Goal: Find specific page/section: Find specific page/section

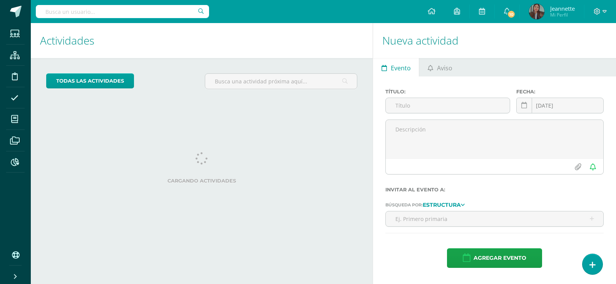
click at [162, 17] on input "text" at bounding box center [122, 11] width 173 height 13
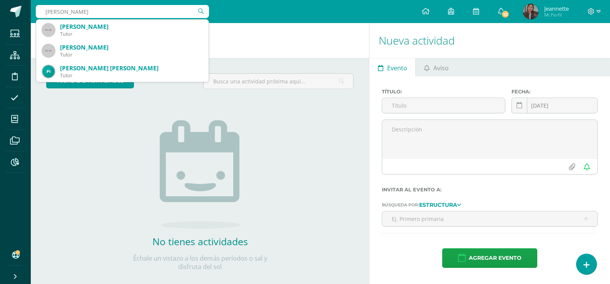
type input "sofia fuentes"
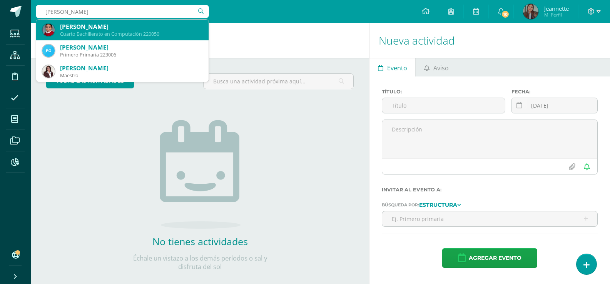
click at [152, 22] on div "Sofia Hayde Fuentes López Cuarto Bachillerato en Computación 220050" at bounding box center [122, 30] width 160 height 21
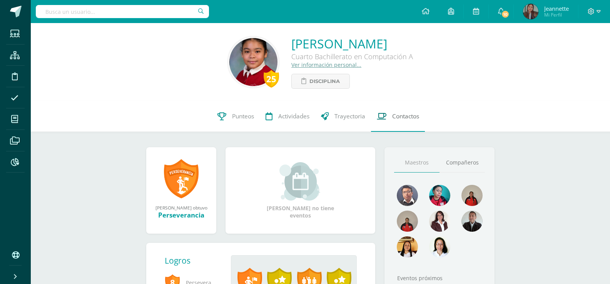
click at [399, 115] on span "Contactos" at bounding box center [405, 116] width 27 height 8
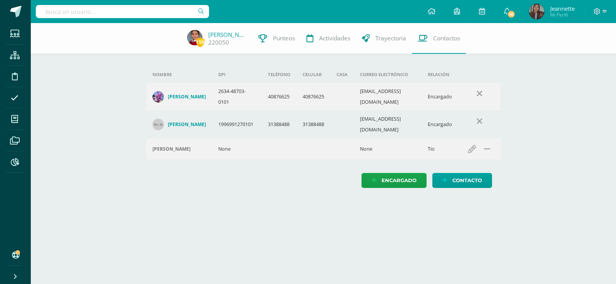
click at [74, 13] on input "text" at bounding box center [122, 11] width 173 height 13
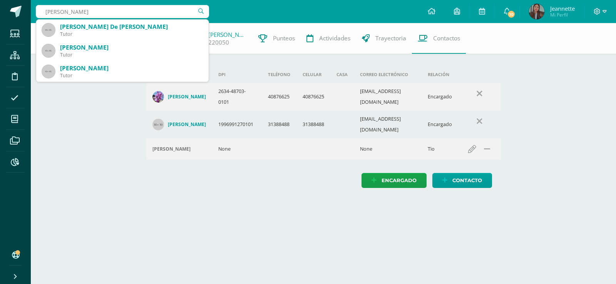
type input "[PERSON_NAME]"
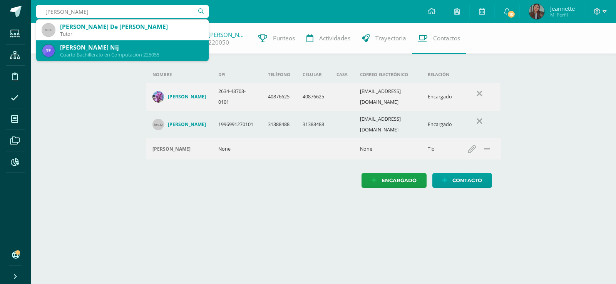
click at [114, 56] on div "Cuarto Bachillerato en Computación 225055" at bounding box center [131, 55] width 142 height 7
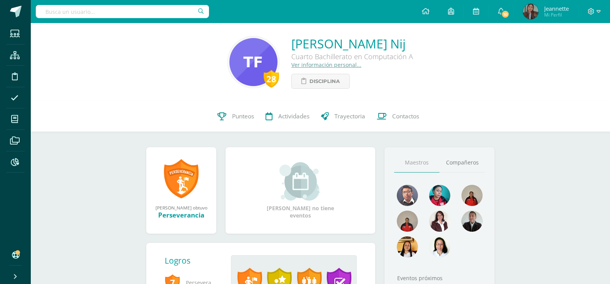
click at [325, 65] on link "Ver información personal..." at bounding box center [326, 64] width 70 height 7
click at [402, 119] on span "Contactos" at bounding box center [405, 116] width 27 height 8
